Goal: Information Seeking & Learning: Learn about a topic

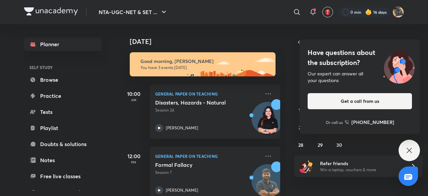
click at [409, 148] on icon at bounding box center [410, 150] width 8 height 8
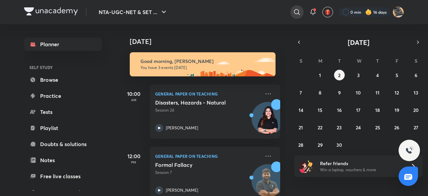
click at [298, 10] on icon at bounding box center [297, 12] width 6 height 6
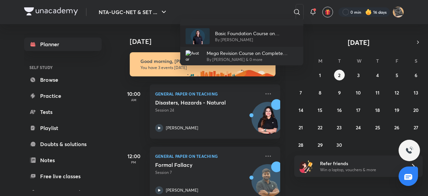
click at [248, 38] on p "By [PERSON_NAME]" at bounding box center [256, 40] width 83 height 6
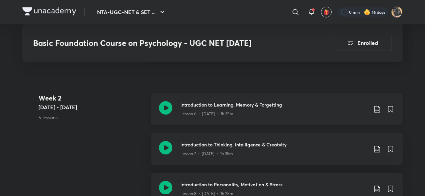
scroll to position [613, 0]
click at [237, 150] on div "Lesson 7 • [DATE] • 1h 35m" at bounding box center [273, 151] width 187 height 9
